Goal: Task Accomplishment & Management: Manage account settings

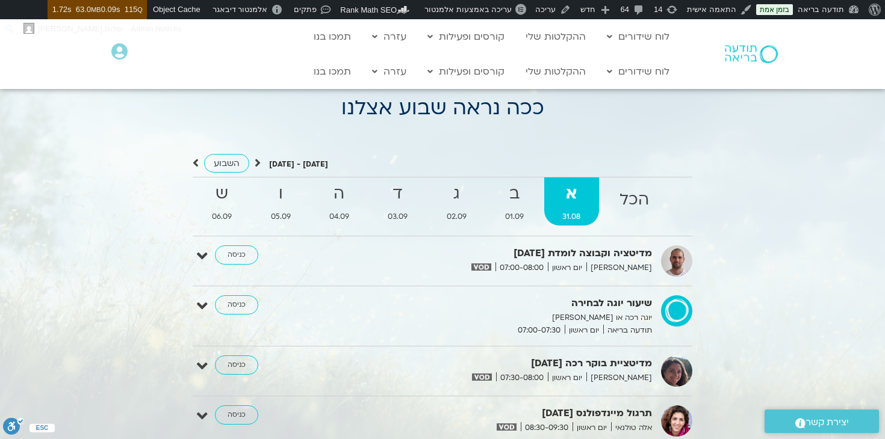
scroll to position [1056, 0]
click at [200, 252] on icon at bounding box center [202, 255] width 11 height 17
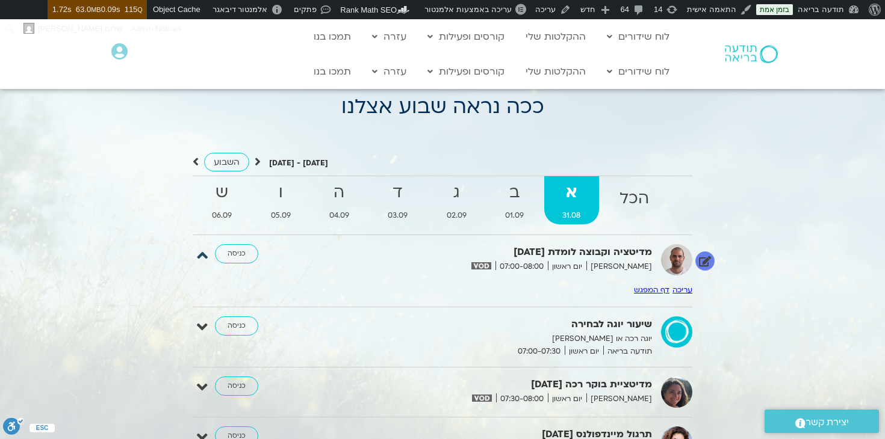
click at [200, 252] on icon at bounding box center [202, 255] width 11 height 17
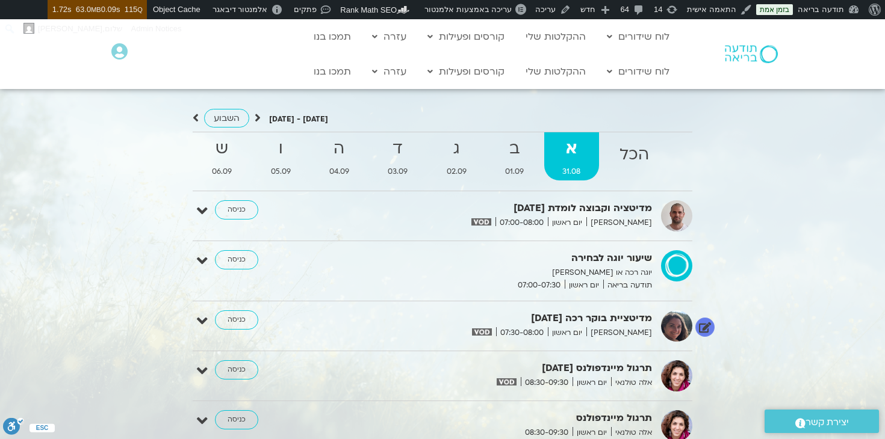
scroll to position [1097, 0]
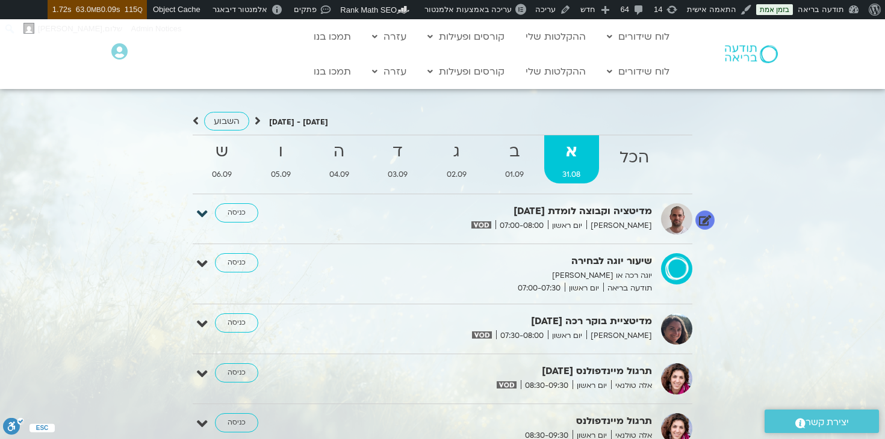
click at [200, 214] on icon at bounding box center [202, 214] width 11 height 17
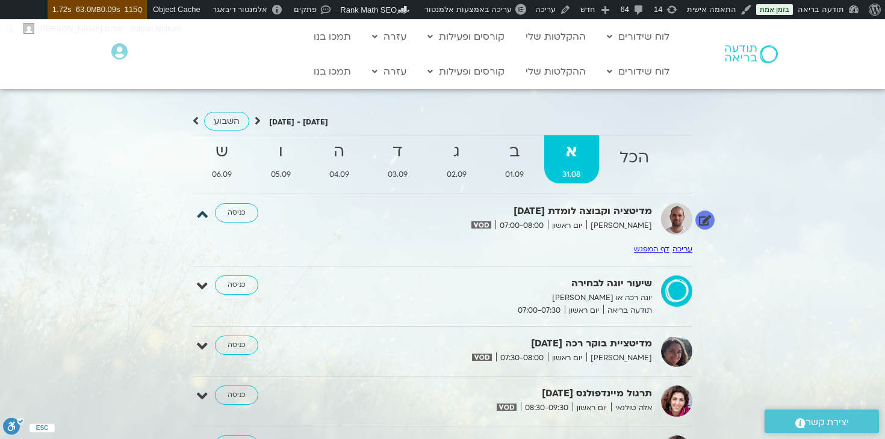
click at [200, 214] on icon at bounding box center [202, 214] width 11 height 17
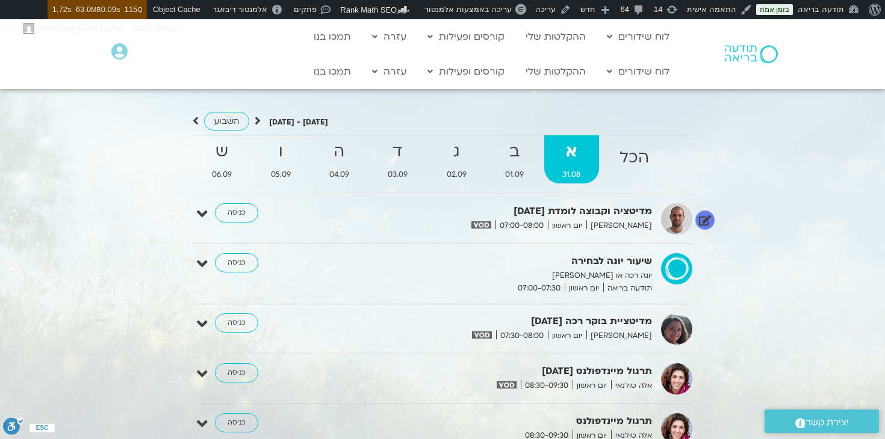
click at [491, 223] on img at bounding box center [481, 225] width 20 height 7
click at [205, 213] on icon at bounding box center [202, 214] width 11 height 17
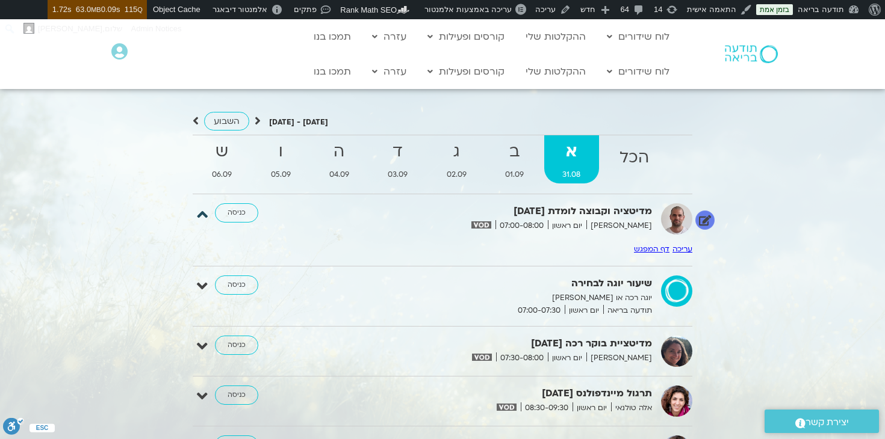
click at [205, 213] on icon at bounding box center [202, 214] width 11 height 17
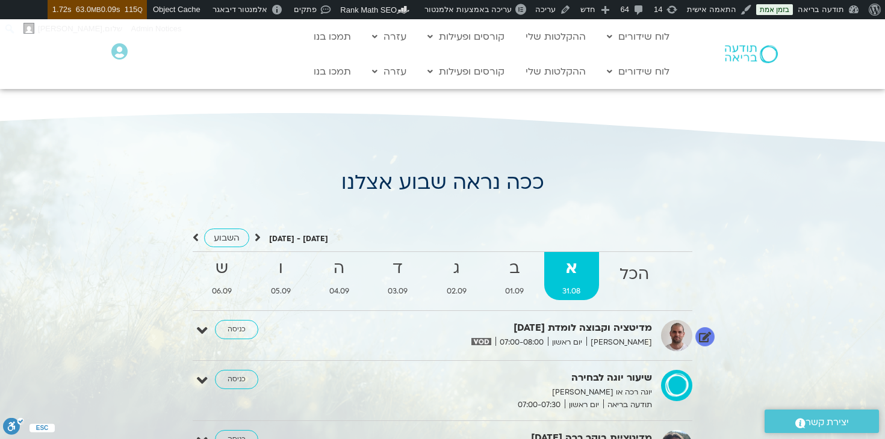
scroll to position [966, 0]
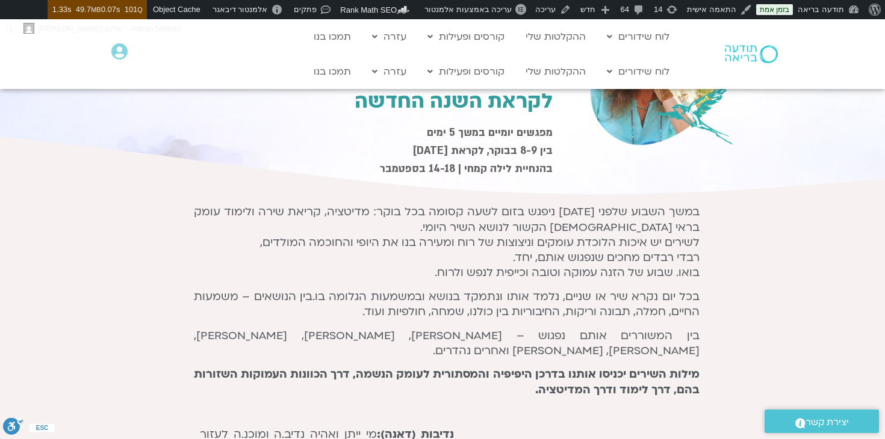
scroll to position [120, 0]
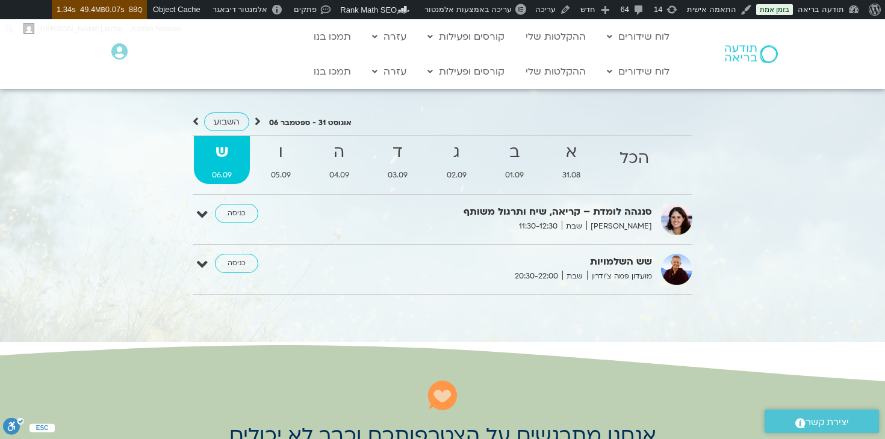
scroll to position [1096, 0]
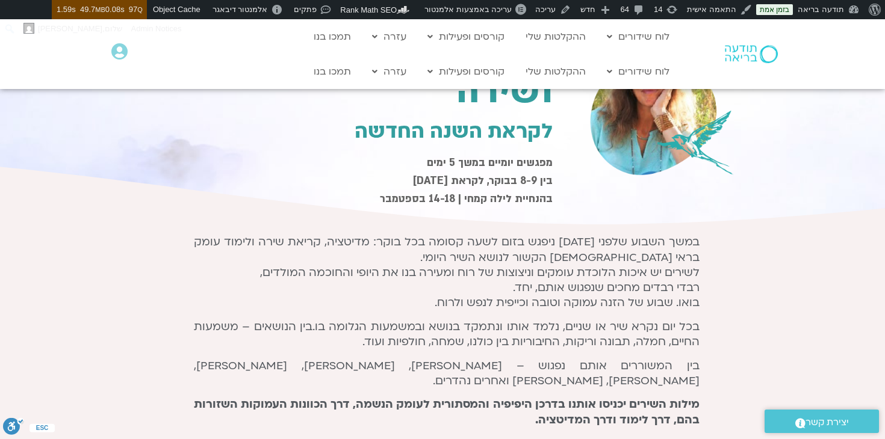
scroll to position [90, 0]
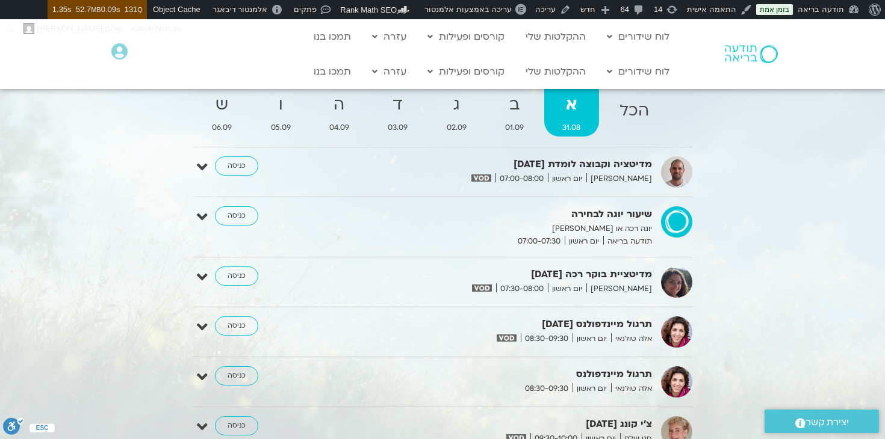
scroll to position [1142, 0]
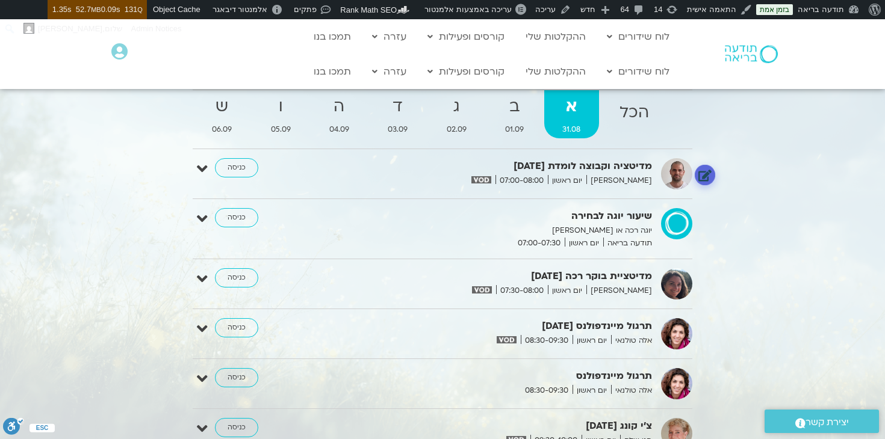
click at [702, 178] on link at bounding box center [705, 174] width 21 height 21
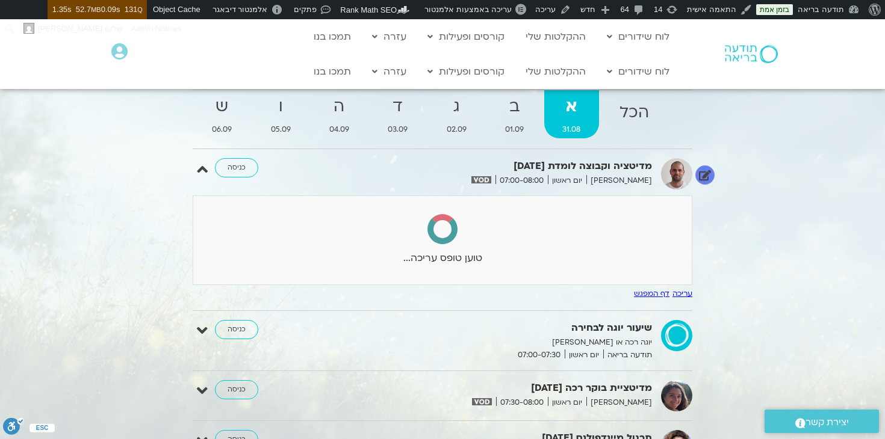
select select
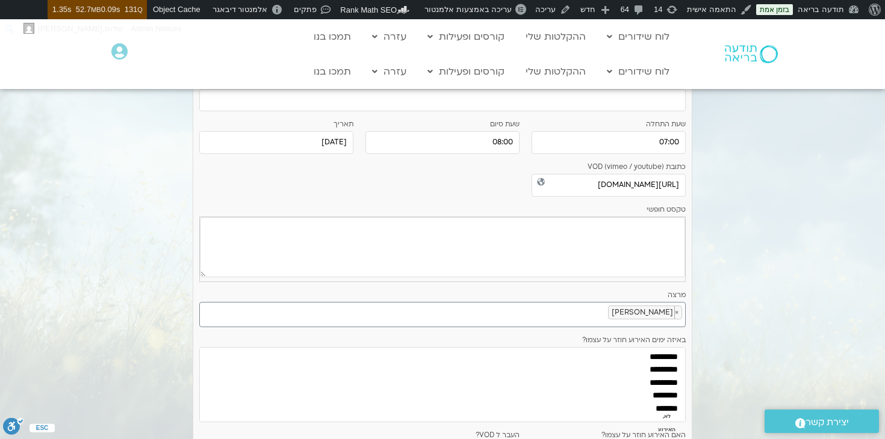
scroll to position [0, 0]
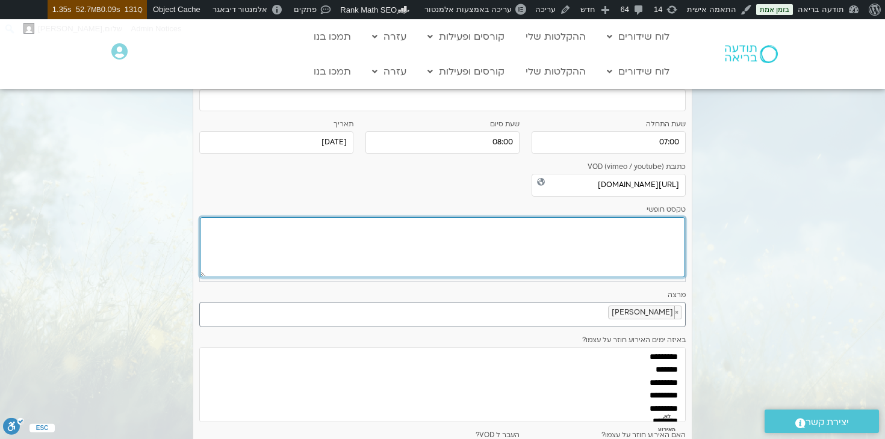
click at [652, 237] on textarea at bounding box center [442, 247] width 485 height 60
type textarea "*"
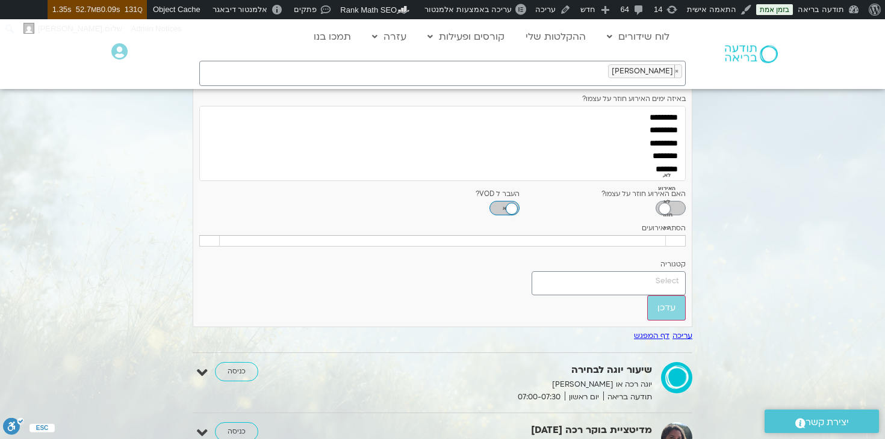
scroll to position [22, 0]
type textarea "**********"
click at [670, 321] on input "עדכן" at bounding box center [666, 308] width 39 height 25
type input "עדכן"
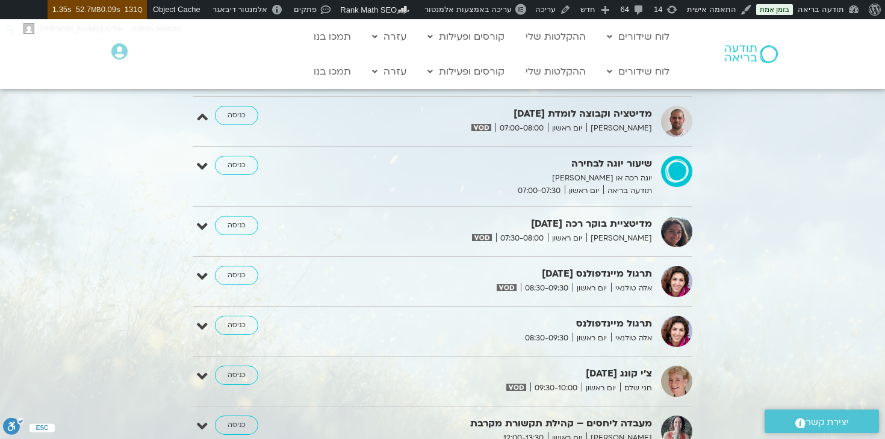
scroll to position [1187, 0]
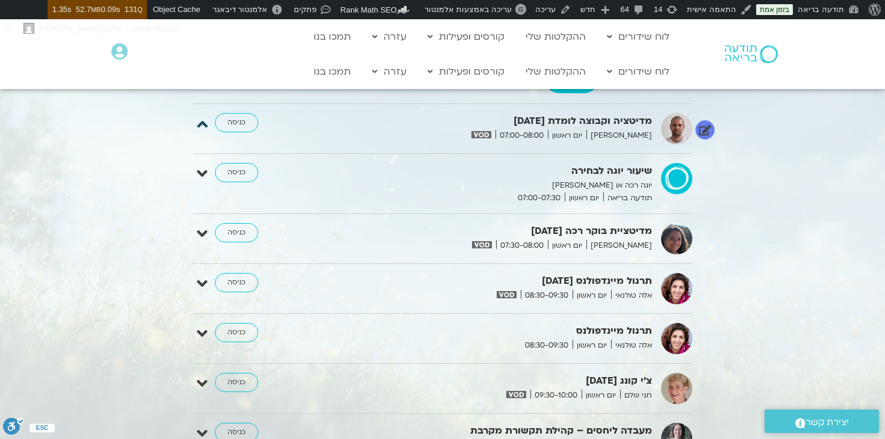
click at [202, 127] on icon at bounding box center [202, 124] width 11 height 17
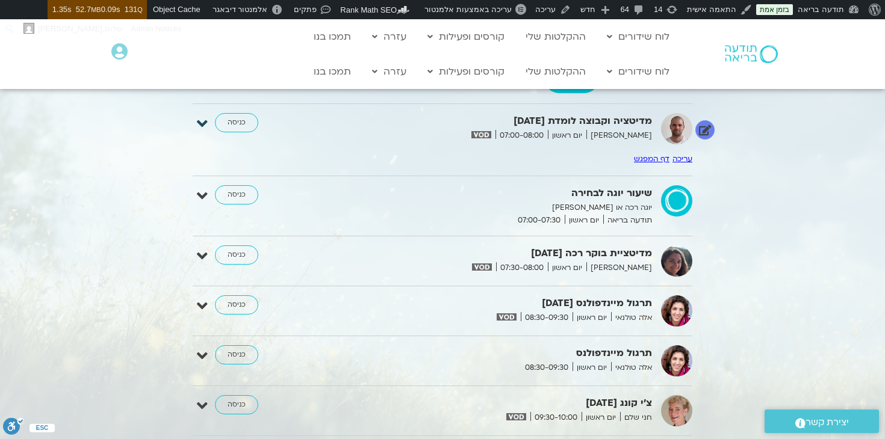
click at [202, 127] on icon at bounding box center [202, 124] width 11 height 17
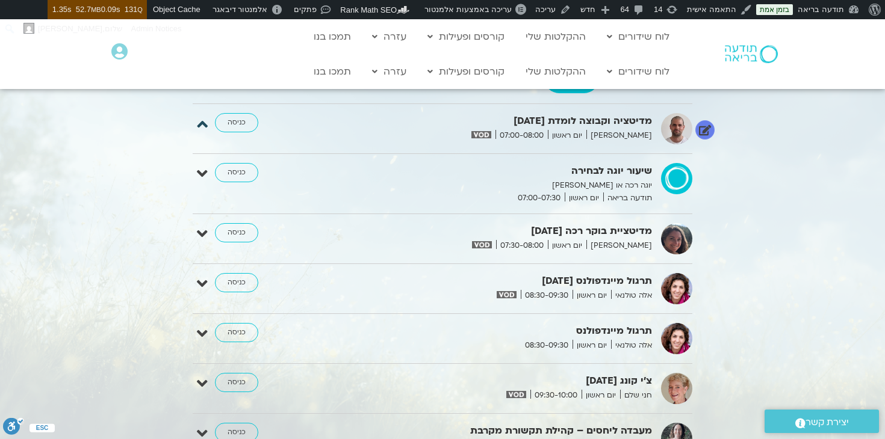
click at [202, 127] on icon at bounding box center [202, 124] width 11 height 17
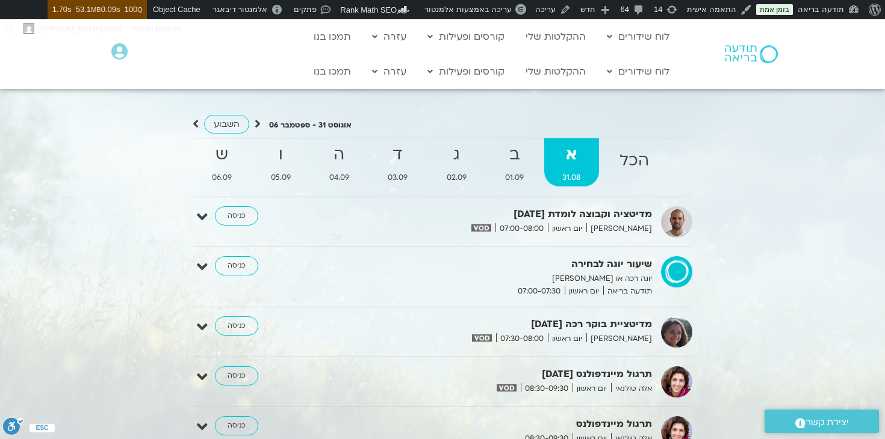
scroll to position [1098, 0]
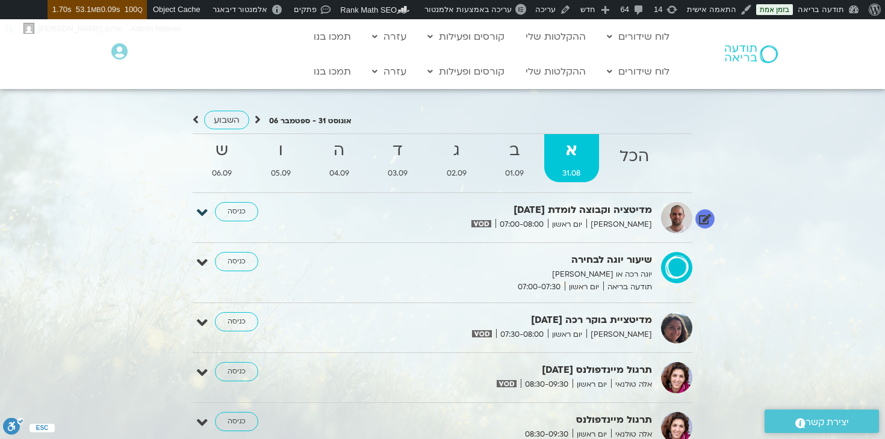
click at [199, 210] on icon at bounding box center [202, 213] width 11 height 17
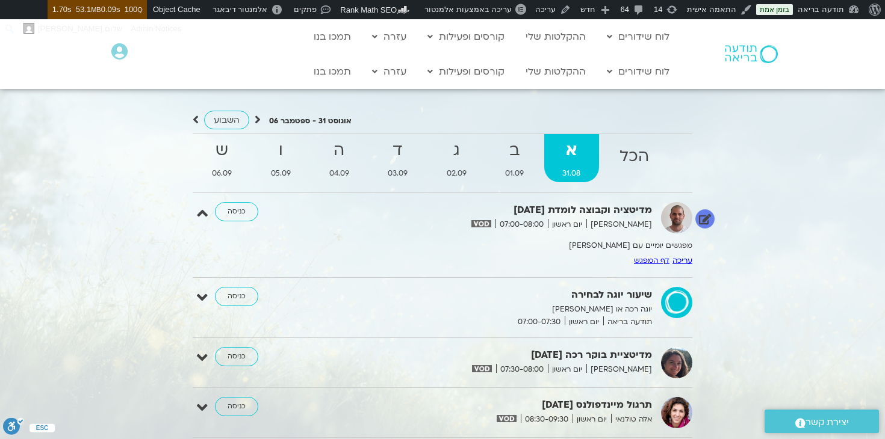
click at [688, 263] on link "עריכה" at bounding box center [682, 261] width 20 height 10
click at [706, 209] on div at bounding box center [704, 218] width 25 height 33
click at [706, 228] on link at bounding box center [705, 218] width 21 height 21
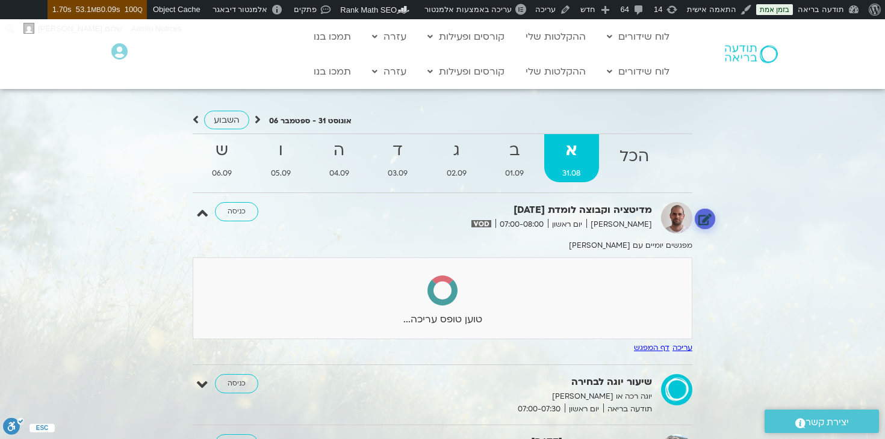
click at [706, 219] on link at bounding box center [705, 218] width 21 height 21
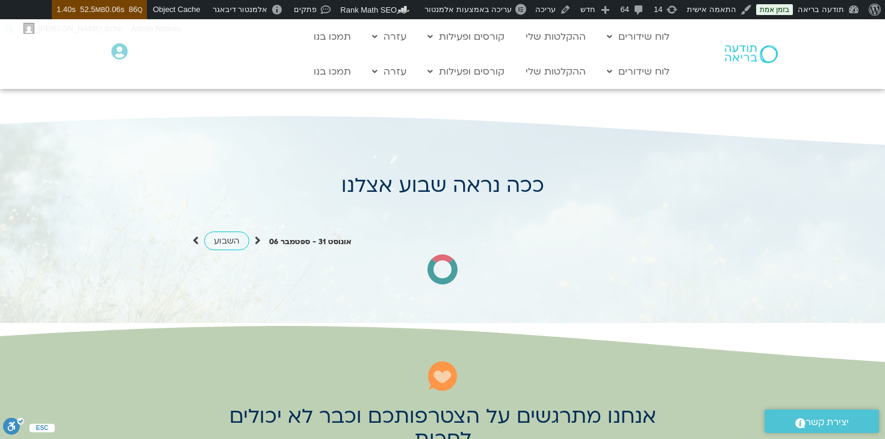
scroll to position [979, 0]
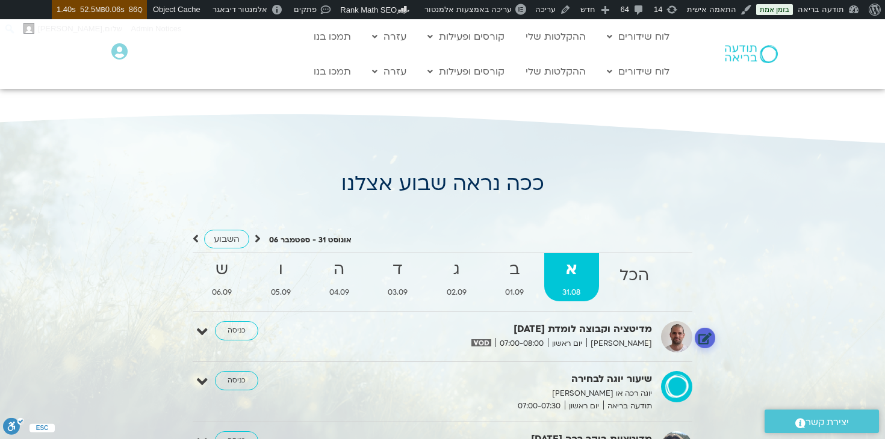
click at [704, 337] on link at bounding box center [705, 338] width 21 height 21
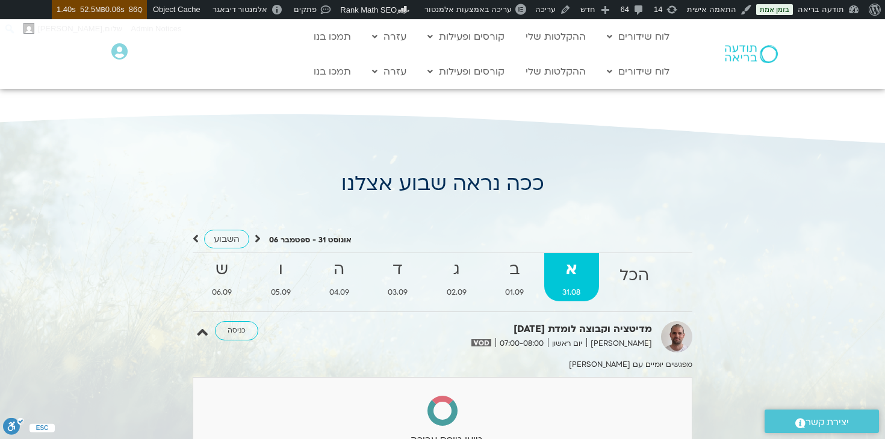
select select
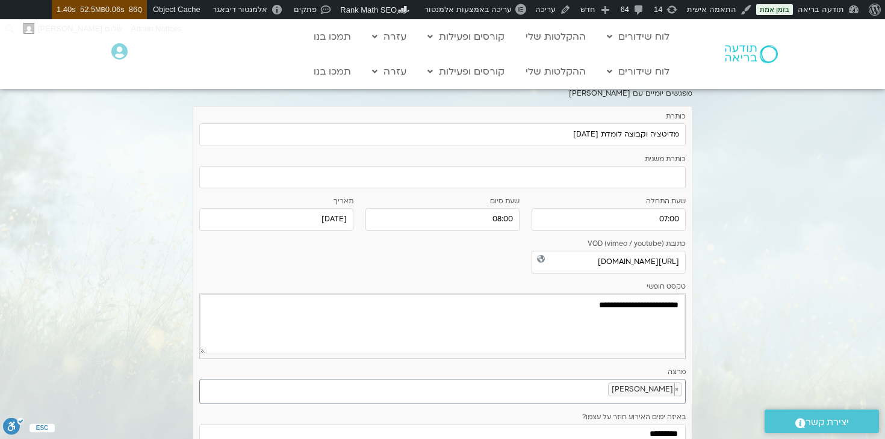
scroll to position [1252, 0]
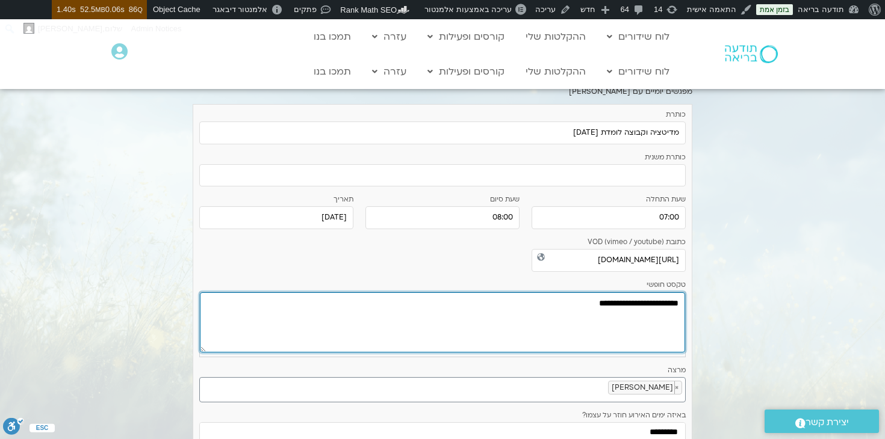
click at [574, 307] on textarea "**********" at bounding box center [442, 323] width 485 height 60
paste textarea "**********"
click at [609, 311] on textarea "**********" at bounding box center [442, 323] width 485 height 60
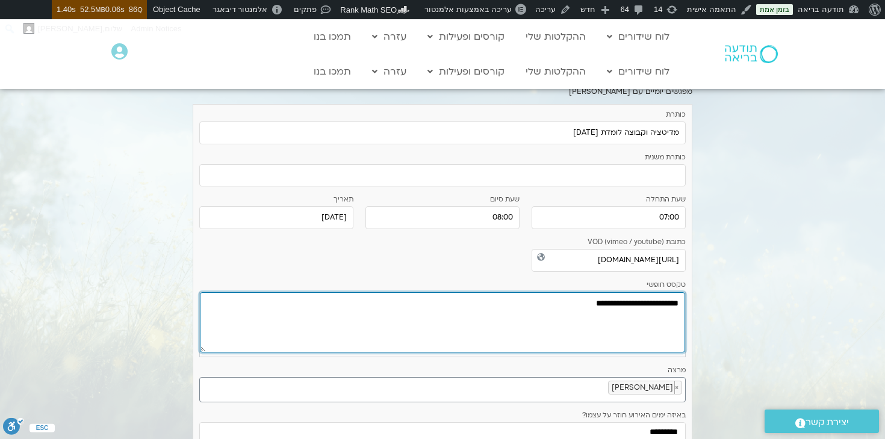
paste textarea "**********"
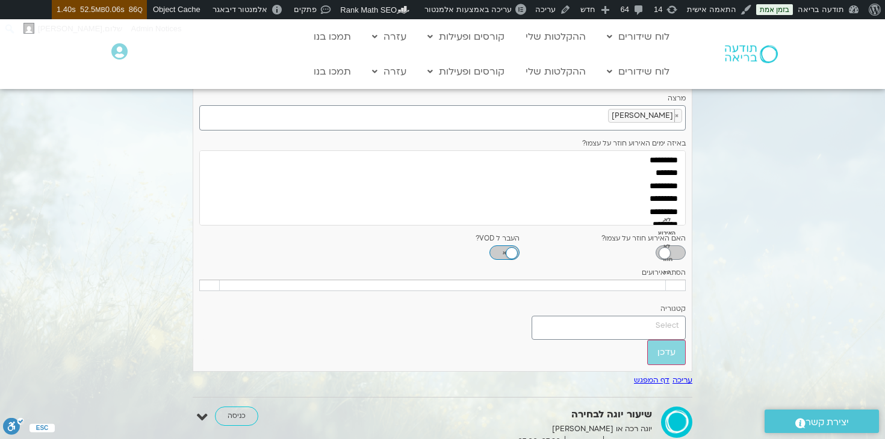
scroll to position [1525, 0]
type textarea "**********"
click at [674, 365] on input "עדכן" at bounding box center [666, 352] width 39 height 25
type input "עדכן"
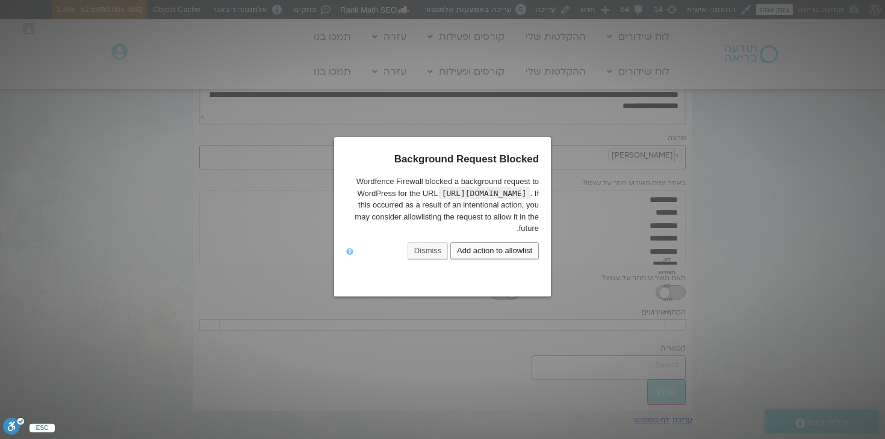
click at [526, 259] on link "Add action to allowlist" at bounding box center [494, 251] width 88 height 17
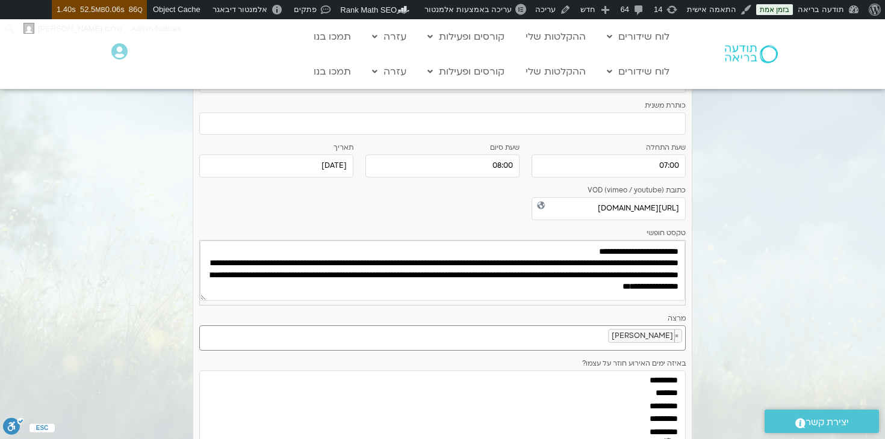
scroll to position [1345, 0]
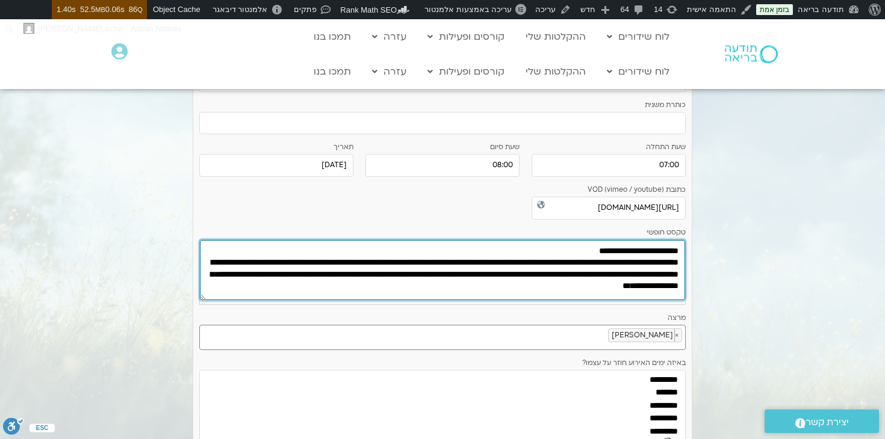
click at [609, 280] on textarea "**********" at bounding box center [442, 270] width 485 height 60
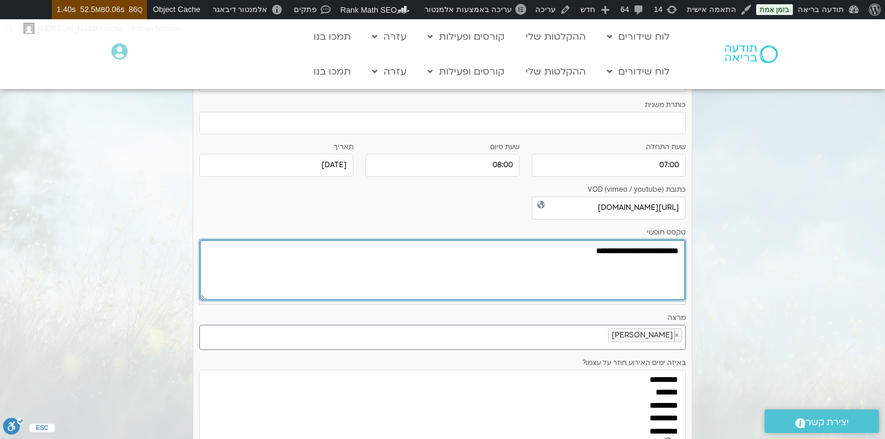
paste textarea "**********"
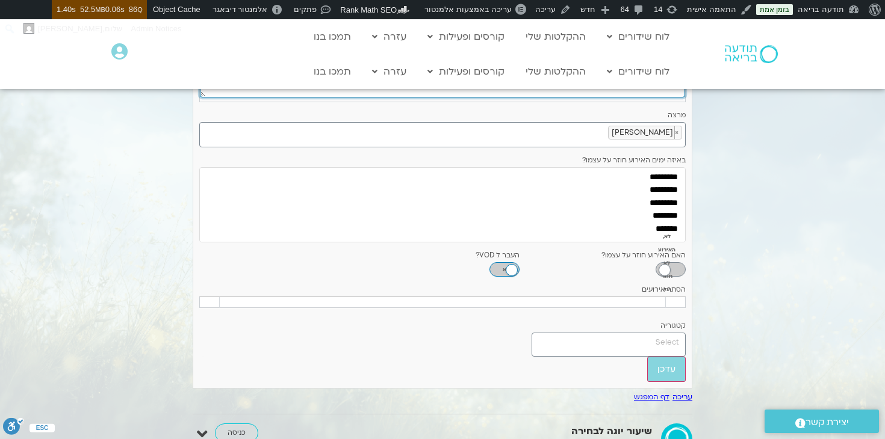
scroll to position [1573, 0]
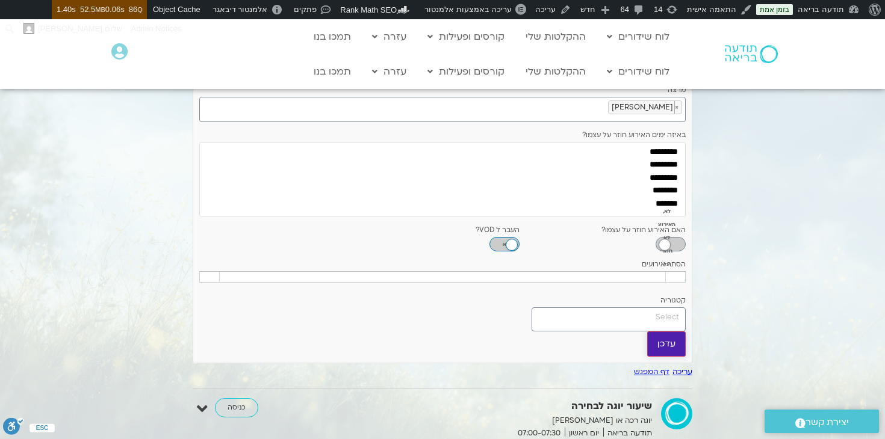
type textarea "**********"
click at [667, 357] on input "עדכן" at bounding box center [666, 344] width 39 height 25
type input "מעדכן..."
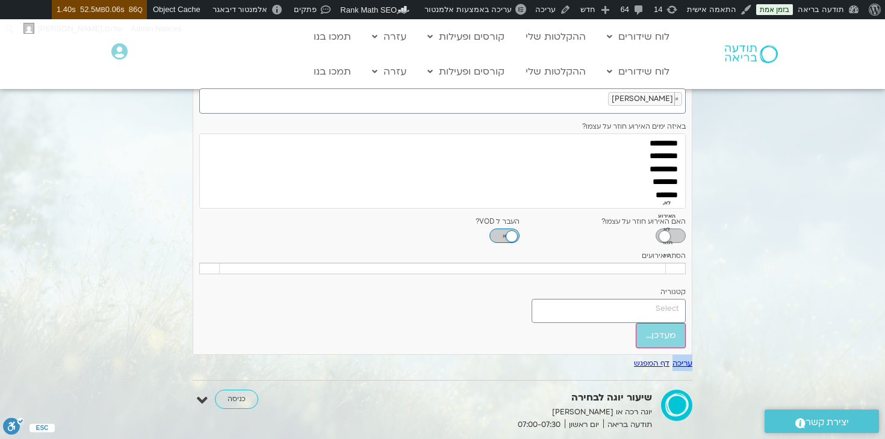
scroll to position [1550, 0]
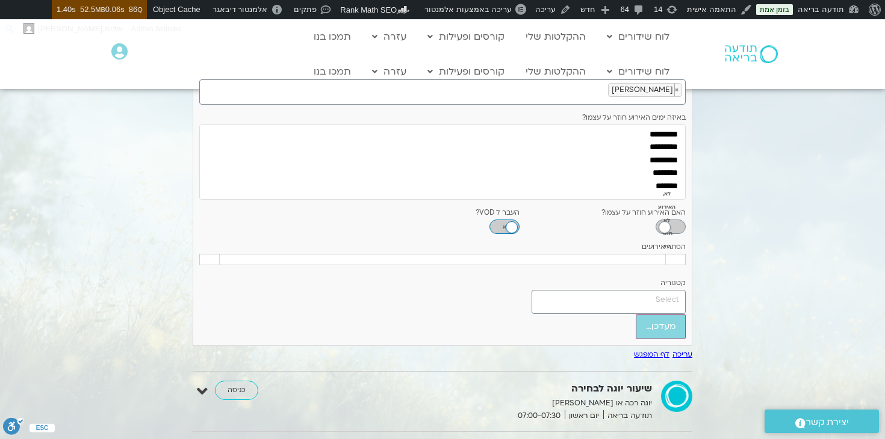
click at [769, 269] on div at bounding box center [442, 249] width 885 height 1416
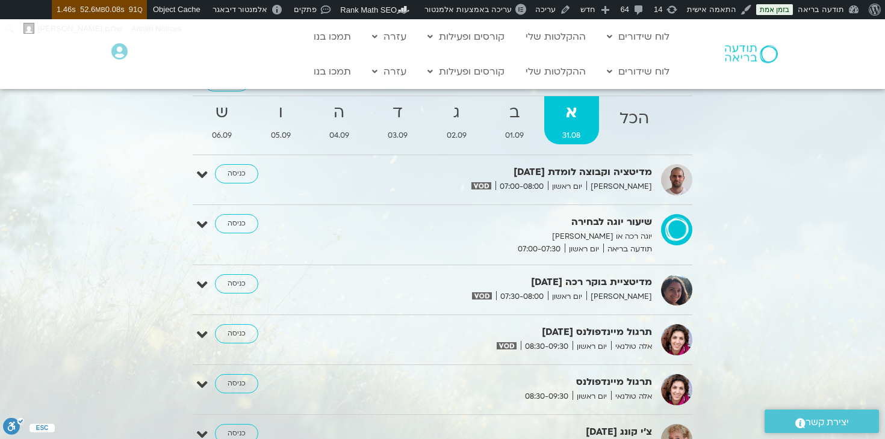
scroll to position [1134, 0]
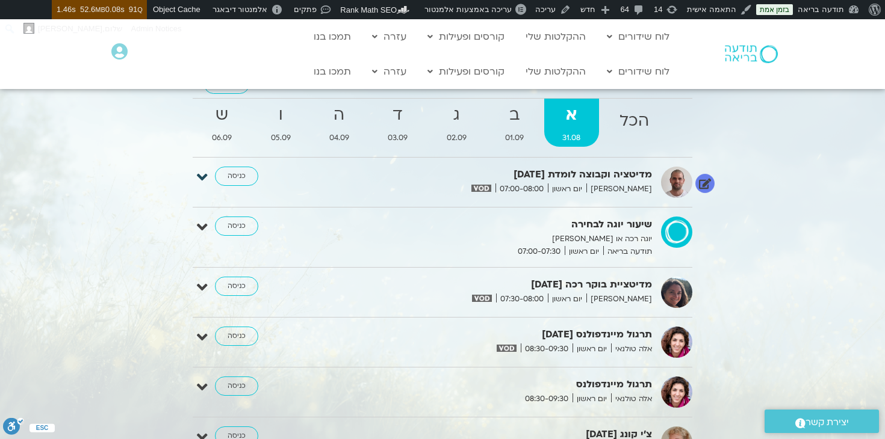
click at [203, 178] on icon at bounding box center [202, 177] width 11 height 17
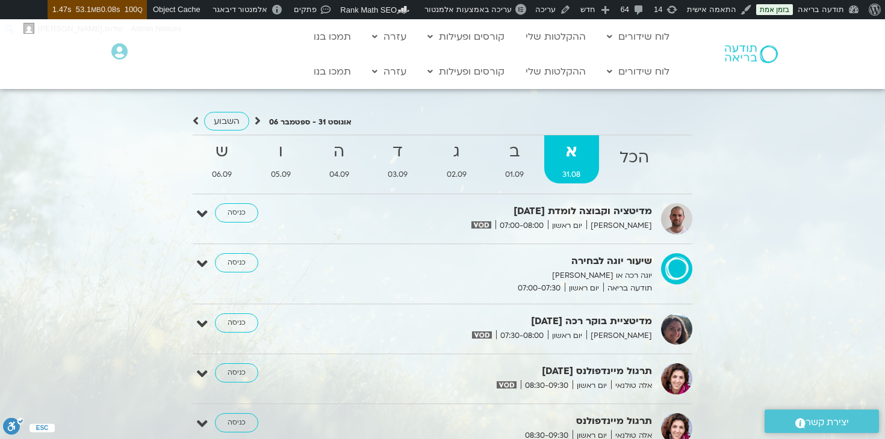
scroll to position [1096, 0]
click at [198, 214] on icon at bounding box center [202, 214] width 11 height 17
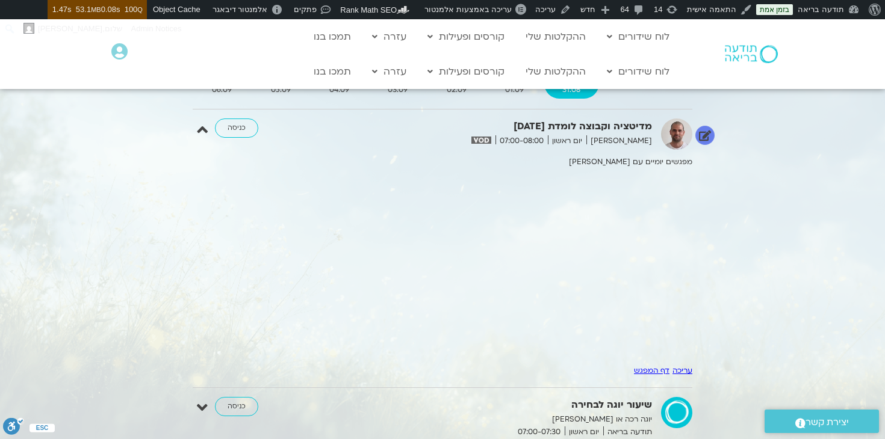
scroll to position [1181, 0]
click at [78, 268] on div at bounding box center [442, 442] width 885 height 1064
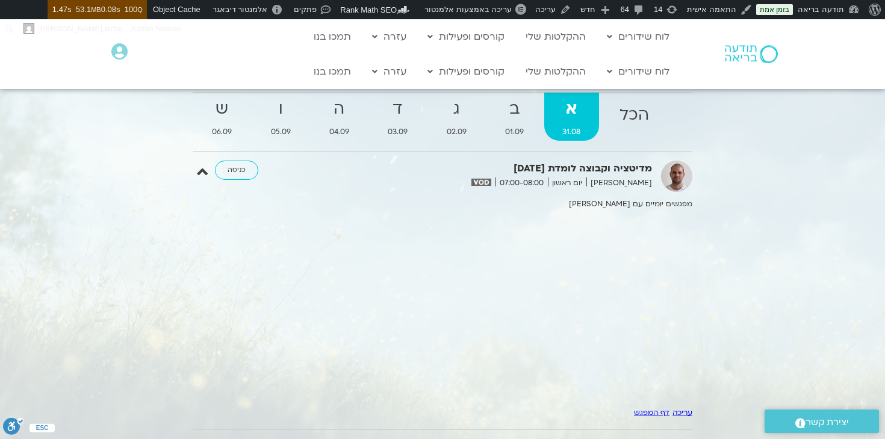
scroll to position [1144, 0]
